Goal: Connect with others: Connect with others

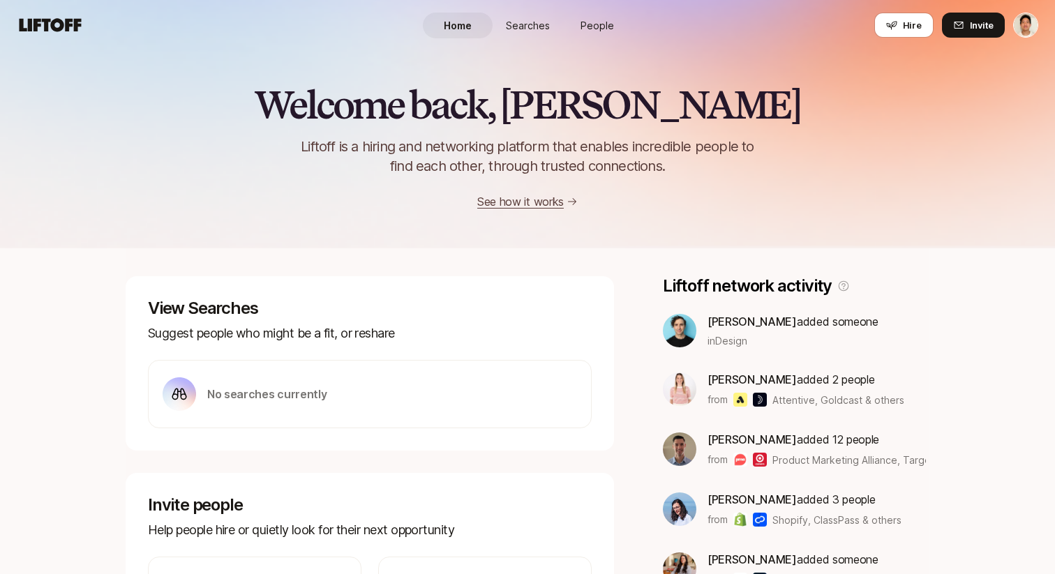
click at [601, 36] on link "People" at bounding box center [597, 26] width 70 height 26
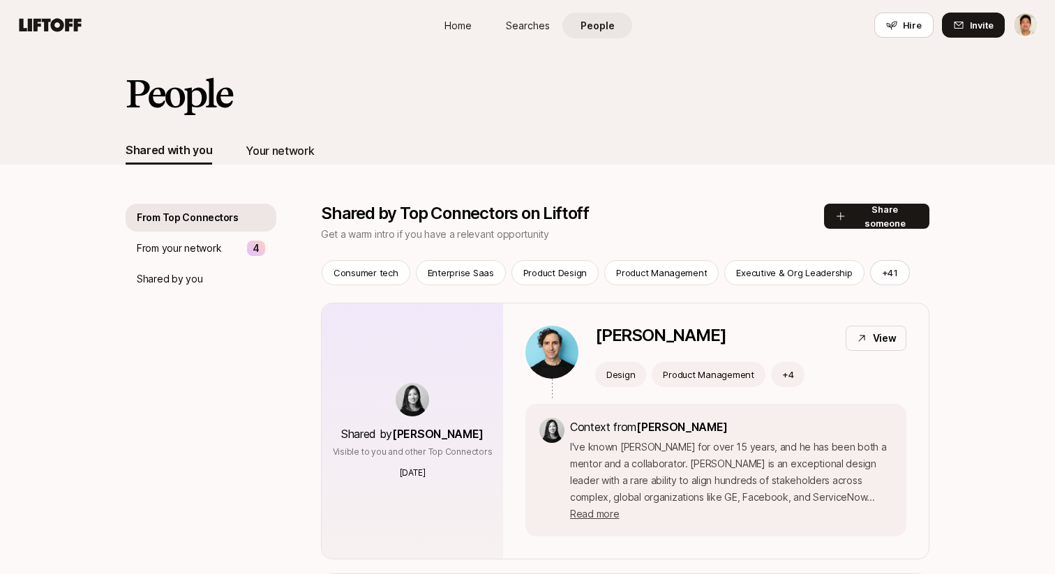
click at [296, 148] on div "Your network" at bounding box center [280, 151] width 68 height 18
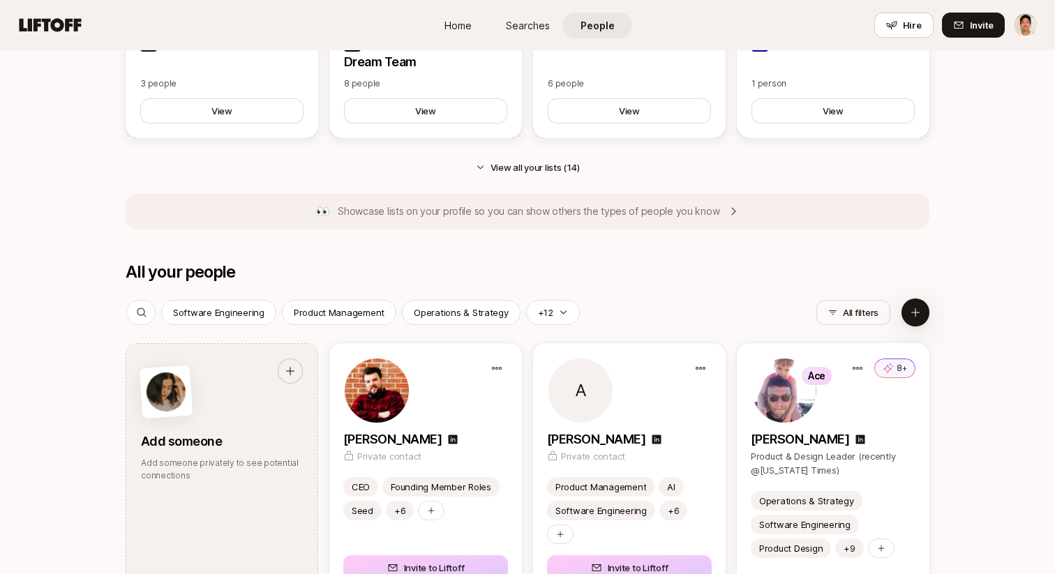
scroll to position [1679, 0]
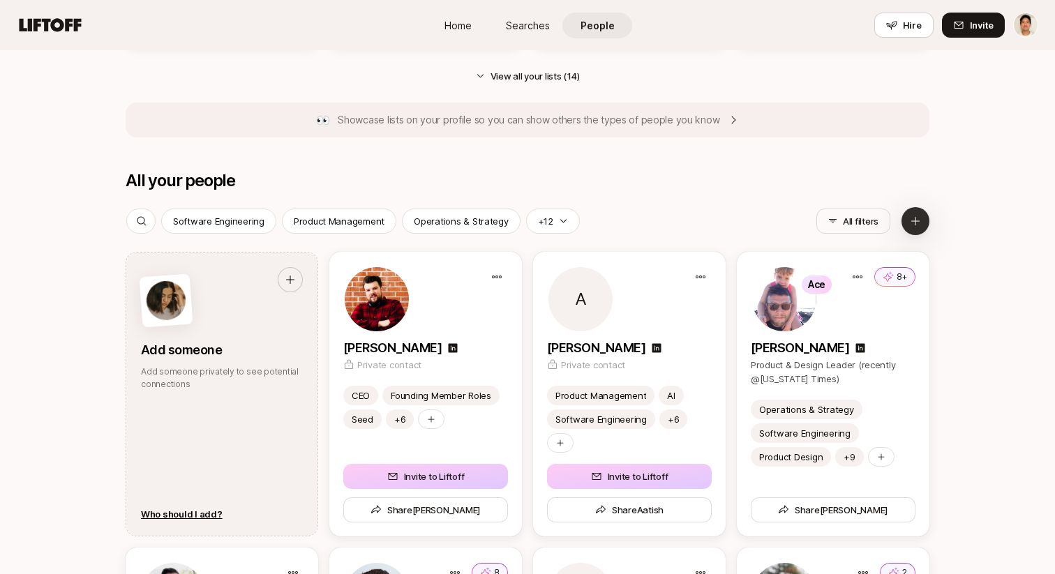
click at [918, 222] on icon at bounding box center [915, 221] width 11 height 11
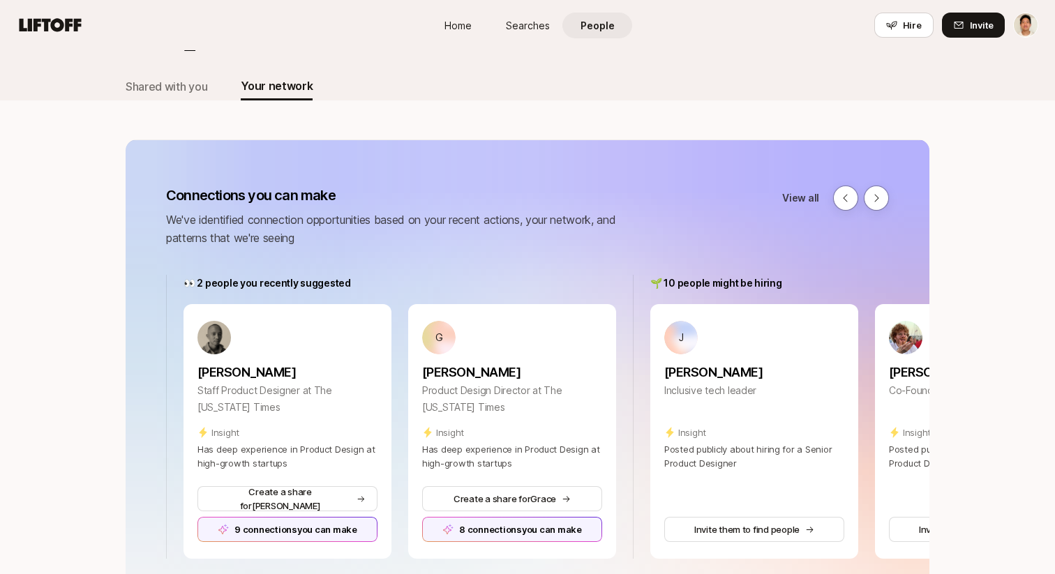
scroll to position [0, 0]
